Goal: Communication & Community: Answer question/provide support

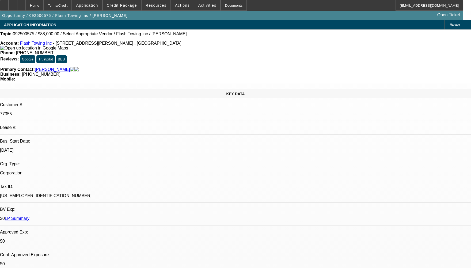
select select "0"
select select "2"
select select "0.1"
select select "4"
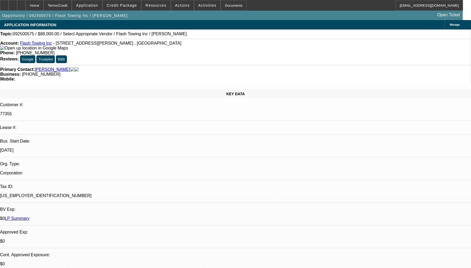
radio input "true"
type textarea "NOT ENOUGH PAY HISTORY TO COMMENT AS ALL ARE SOLD DEALS."
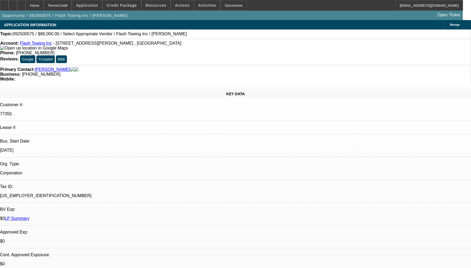
radio input "true"
